Goal: Task Accomplishment & Management: Use online tool/utility

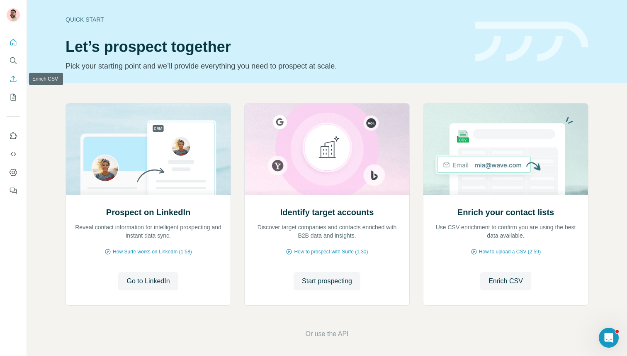
click at [14, 84] on button "Enrich CSV" at bounding box center [13, 78] width 13 height 15
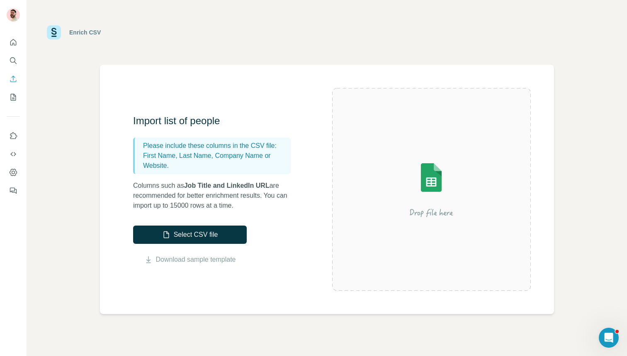
click at [12, 52] on nav at bounding box center [13, 70] width 13 height 70
click at [11, 55] on button "Search" at bounding box center [13, 60] width 13 height 15
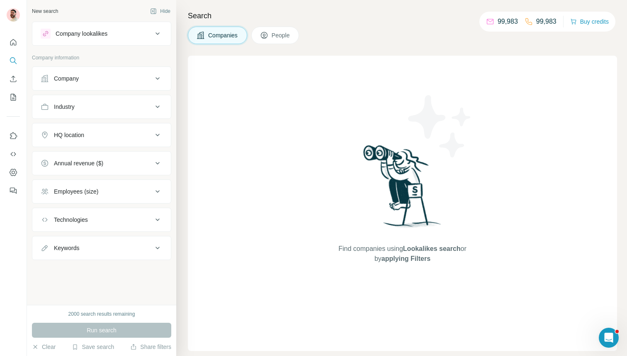
click at [80, 80] on div "Company" at bounding box center [97, 78] width 112 height 8
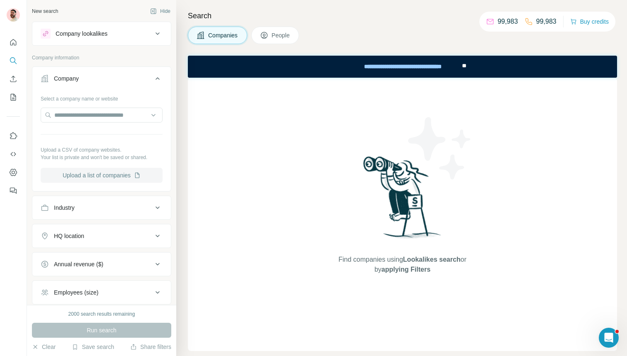
click at [99, 172] on button "Upload a list of companies" at bounding box center [102, 175] width 122 height 15
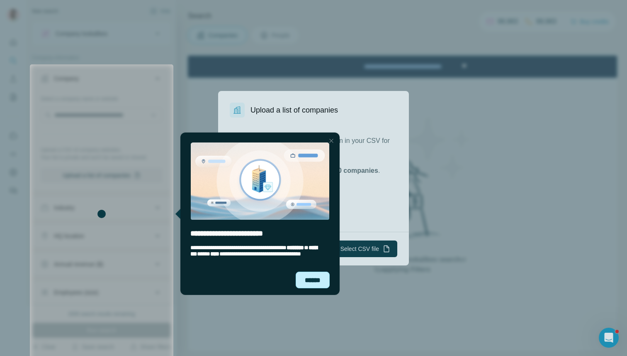
drag, startPoint x: 302, startPoint y: 283, endPoint x: 477, endPoint y: 411, distance: 217.6
click at [302, 283] on div "******" at bounding box center [313, 279] width 34 height 17
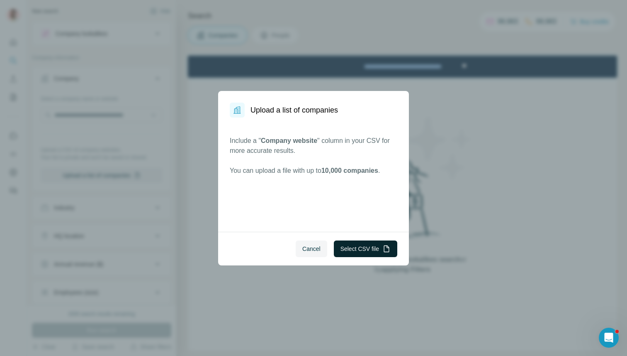
click at [351, 249] on button "Select CSV file" at bounding box center [365, 248] width 63 height 17
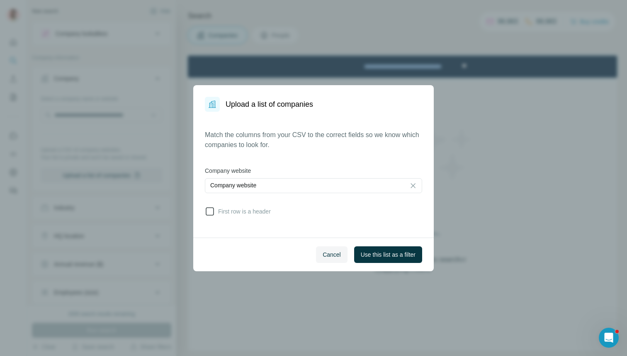
click at [246, 214] on span "First row is a header" at bounding box center [243, 211] width 56 height 8
click at [396, 261] on button "Use this list as a filter" at bounding box center [388, 254] width 68 height 17
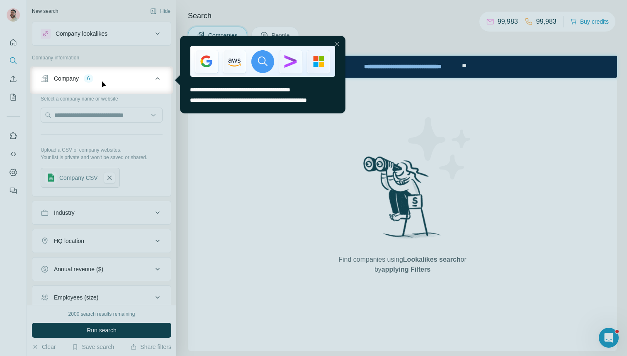
click at [108, 336] on div at bounding box center [313, 225] width 627 height 262
click at [91, 331] on div at bounding box center [313, 225] width 627 height 262
click at [324, 188] on div at bounding box center [313, 225] width 627 height 262
click at [337, 41] on div "Close Step" at bounding box center [337, 44] width 10 height 10
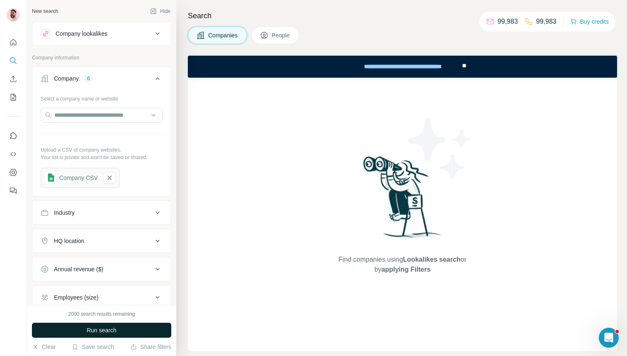
click at [100, 329] on span "Run search" at bounding box center [102, 330] width 30 height 8
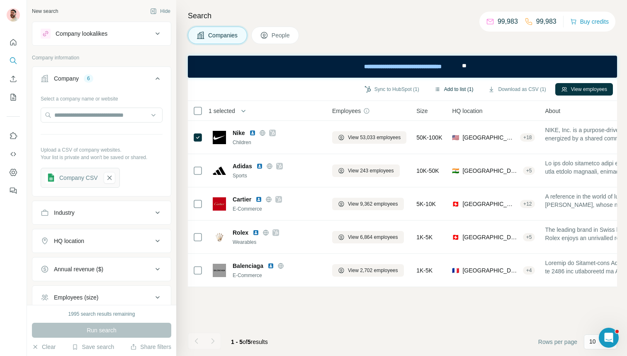
click at [459, 86] on button "Add to list (1)" at bounding box center [454, 89] width 51 height 12
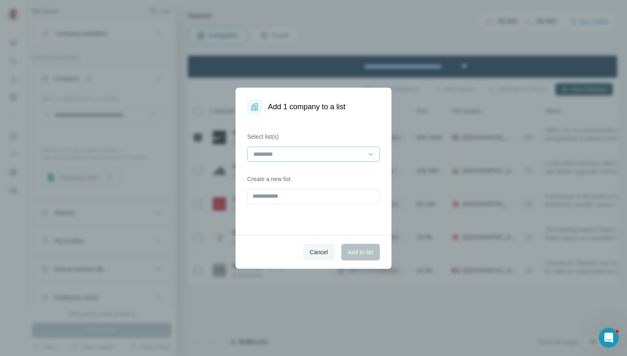
click at [318, 153] on input at bounding box center [309, 153] width 112 height 9
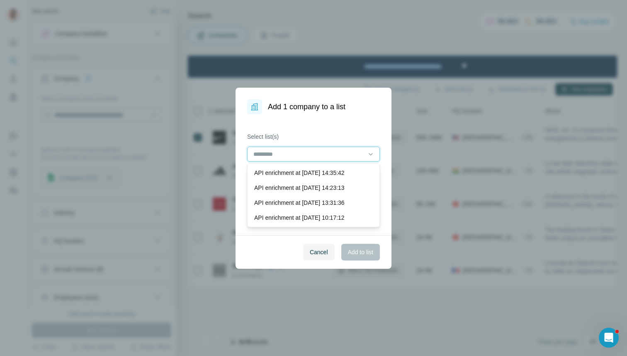
type input "*"
click at [324, 125] on div "Select list(s) Create a new list" at bounding box center [314, 174] width 156 height 121
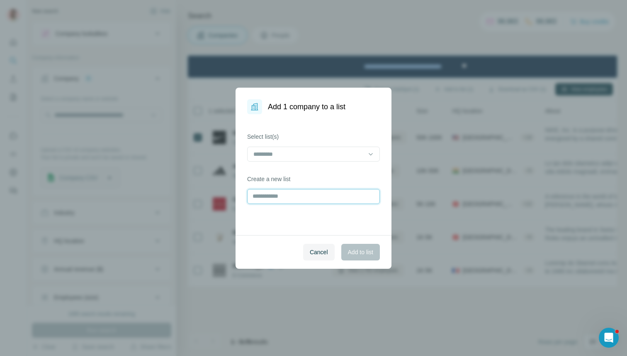
click at [289, 196] on input "text" at bounding box center [313, 196] width 133 height 15
type input "*******"
click at [351, 255] on span "Add to list" at bounding box center [360, 252] width 25 height 8
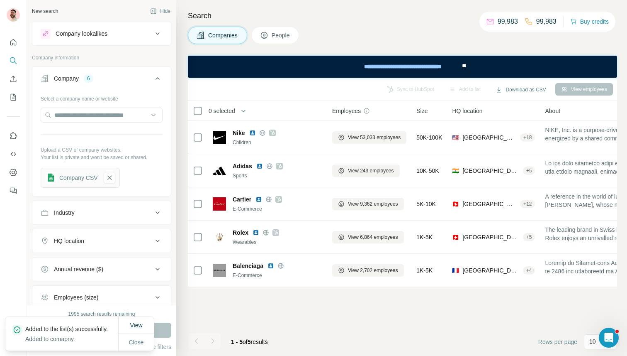
click at [137, 322] on span "View" at bounding box center [136, 325] width 12 height 7
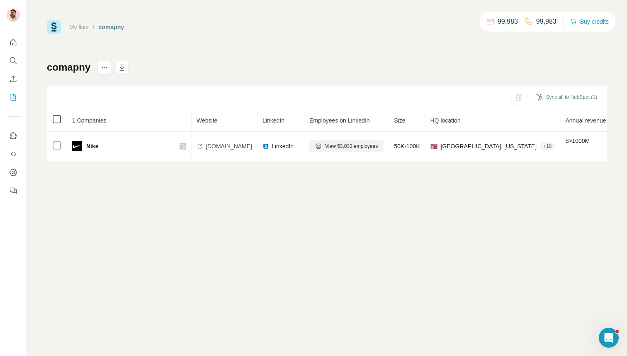
click at [61, 124] on icon at bounding box center [57, 119] width 10 height 10
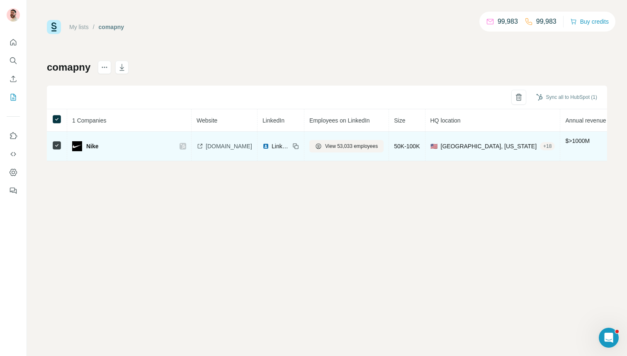
click at [469, 149] on span "[GEOGRAPHIC_DATA], [US_STATE]" at bounding box center [489, 146] width 96 height 8
click at [540, 147] on div "+ 18" at bounding box center [547, 145] width 15 height 7
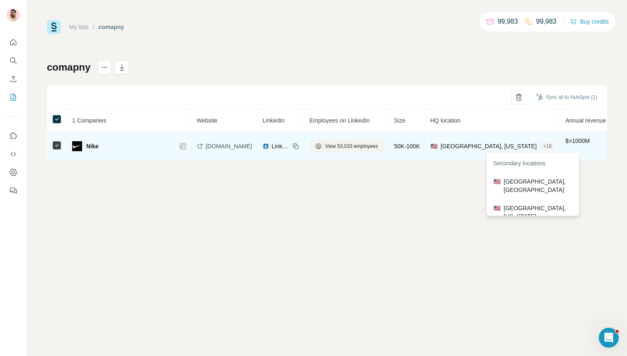
click at [565, 145] on div "$ >1000M" at bounding box center [585, 145] width 41 height 19
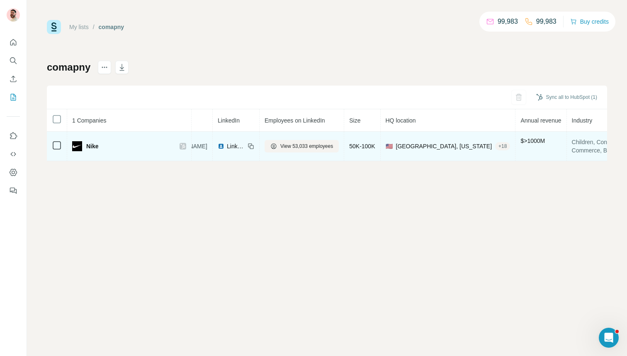
scroll to position [0, 41]
